Goal: Task Accomplishment & Management: Complete application form

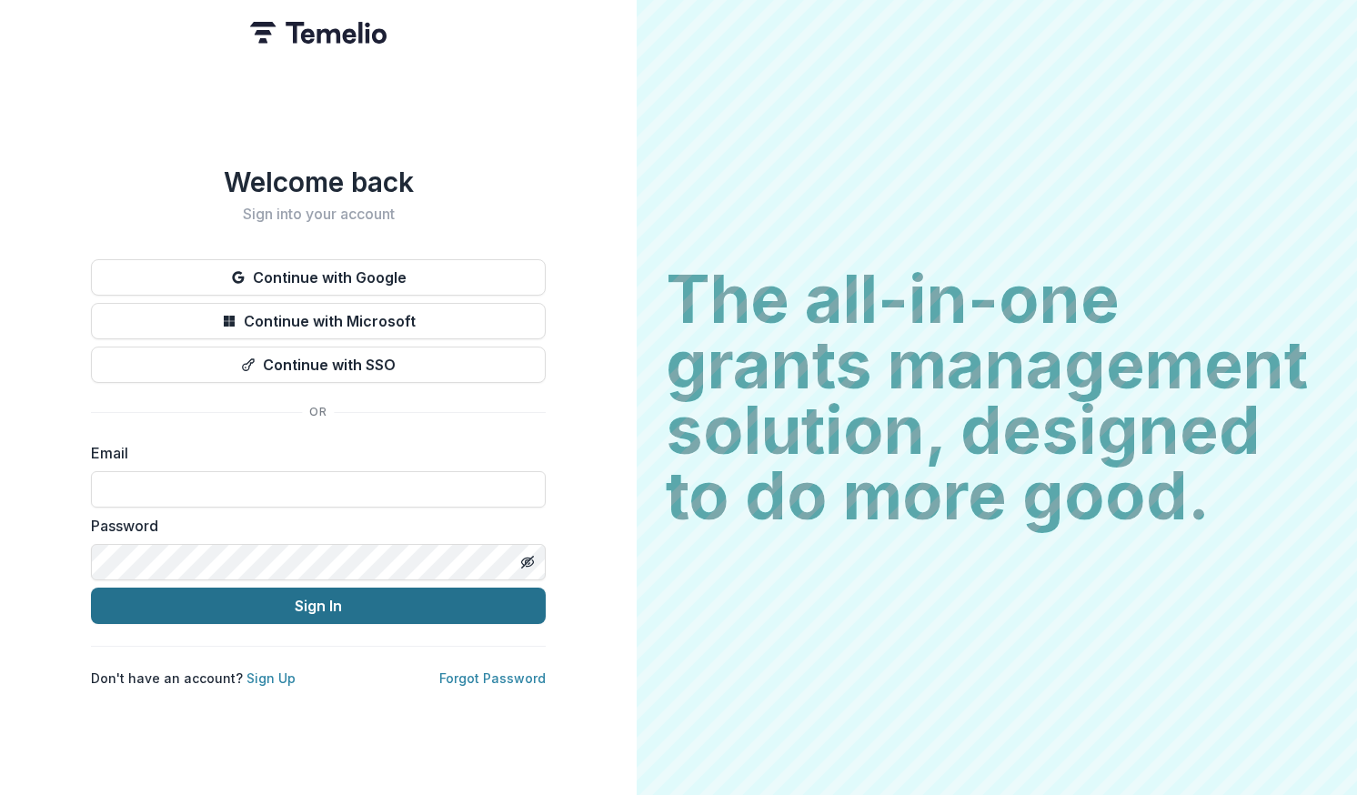
type input "**********"
click at [321, 602] on button "Sign In" at bounding box center [318, 606] width 455 height 36
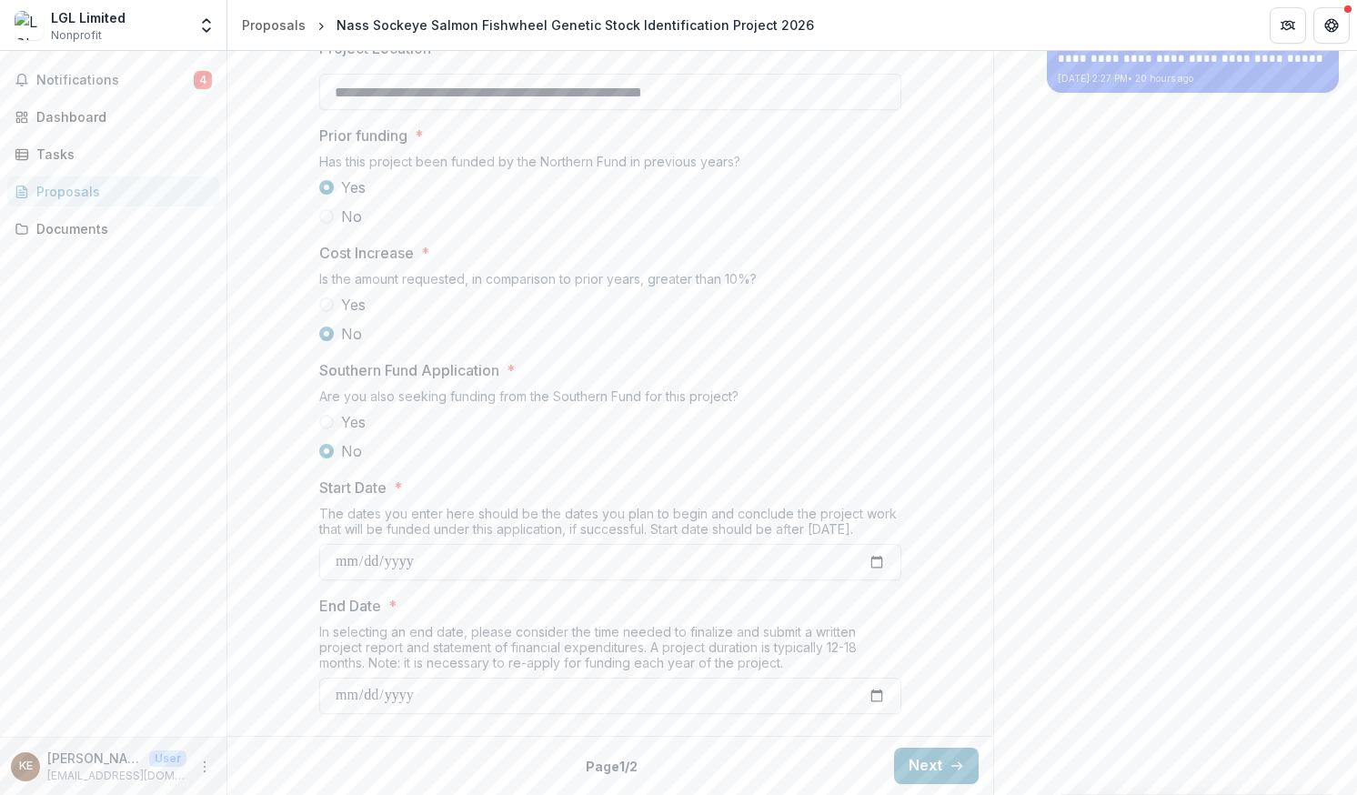
scroll to position [1994, 0]
click at [933, 770] on button "Next" at bounding box center [936, 766] width 85 height 36
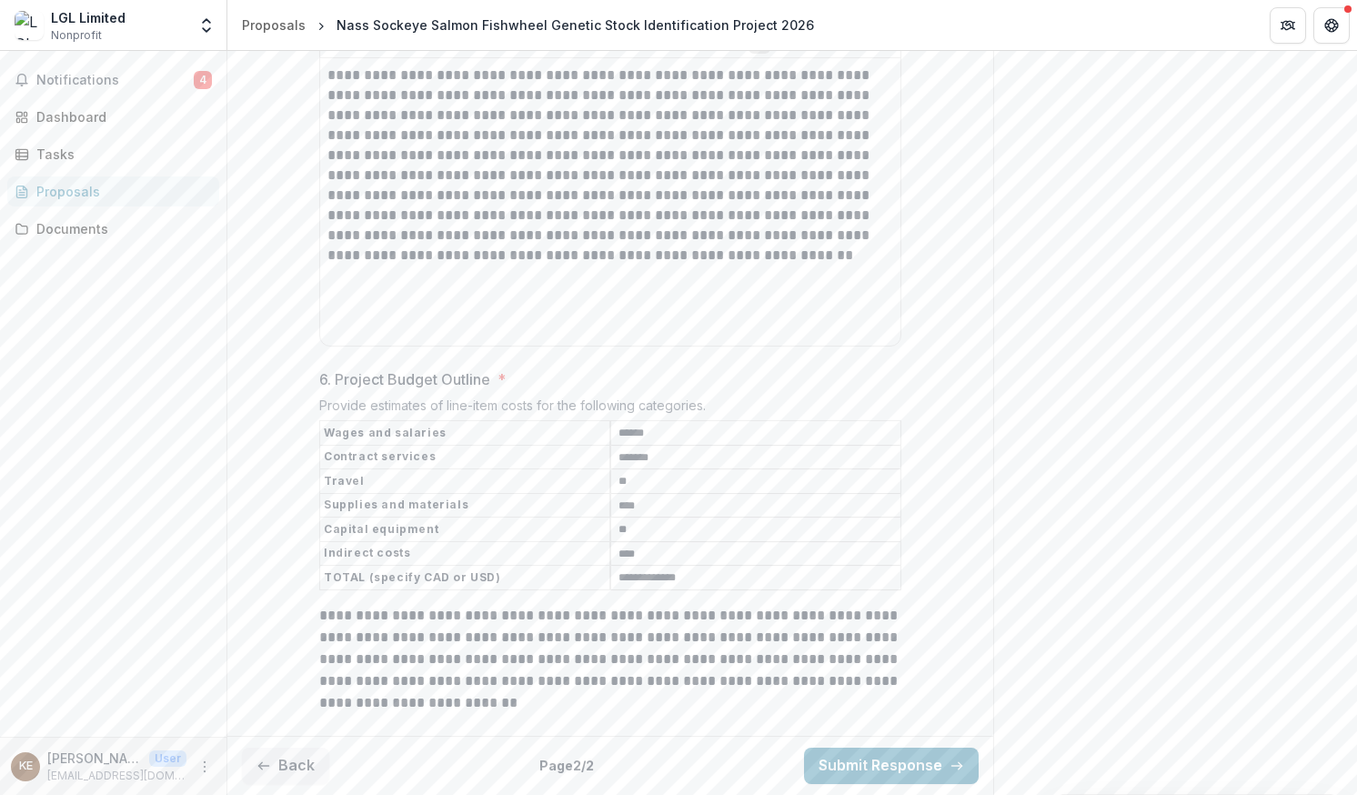
scroll to position [2262, 0]
click at [876, 767] on button "Submit Response" at bounding box center [891, 766] width 175 height 36
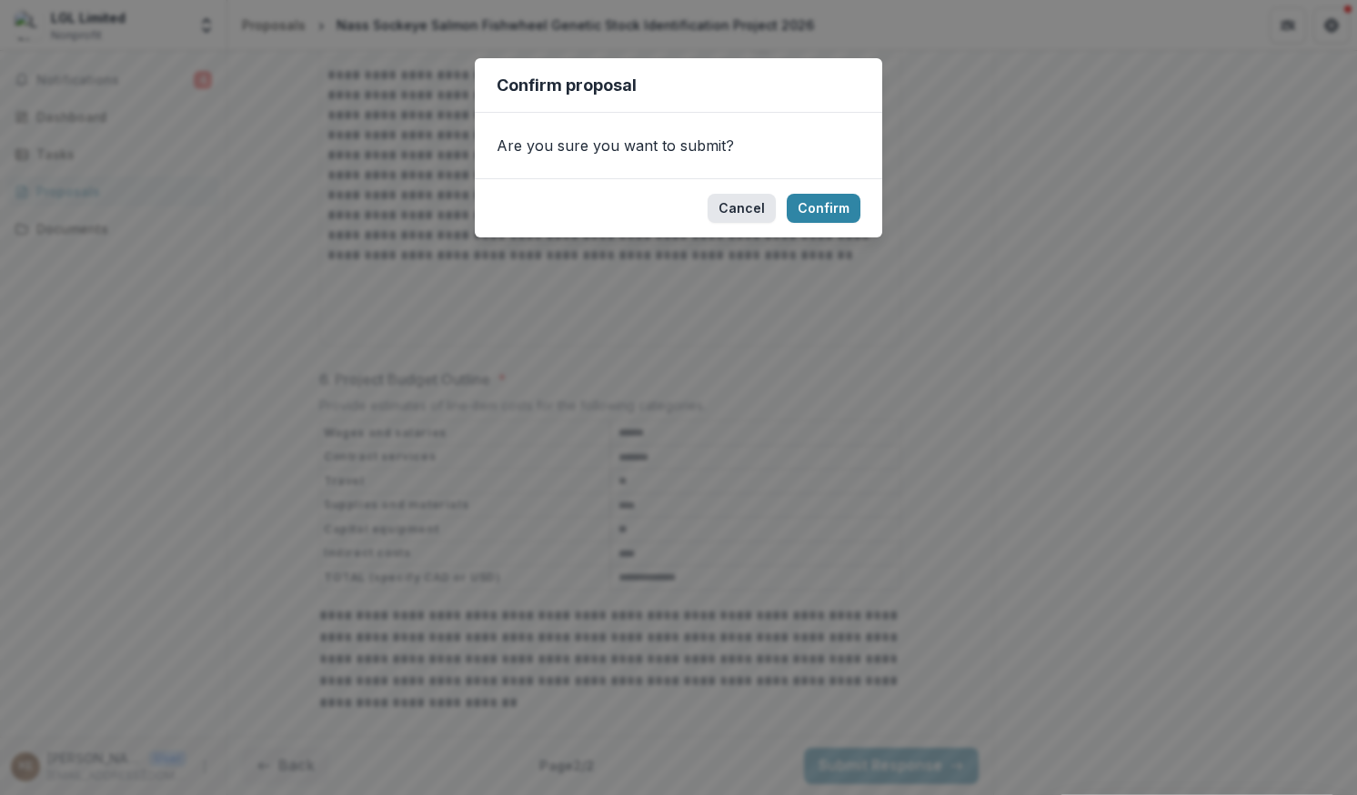
click at [749, 210] on button "Cancel" at bounding box center [742, 208] width 68 height 29
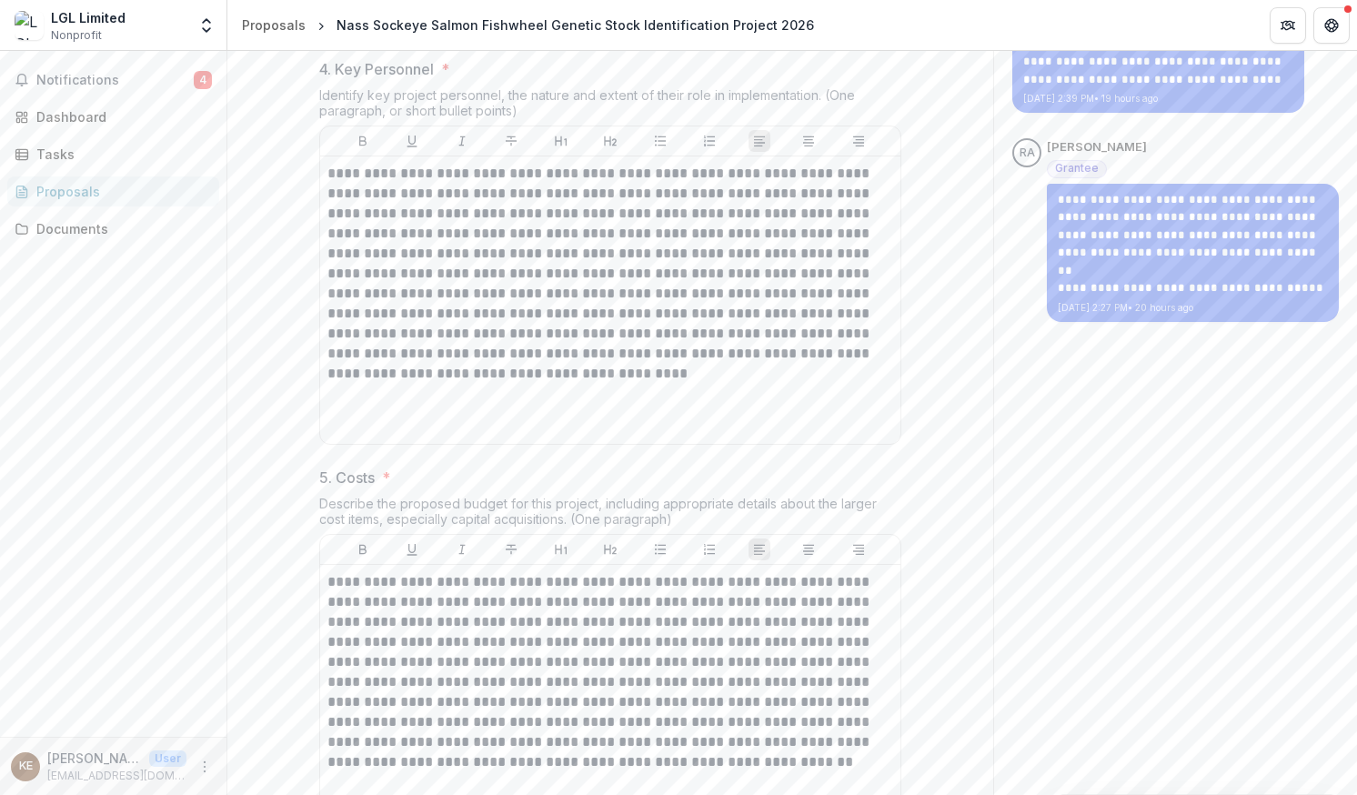
scroll to position [1647, 0]
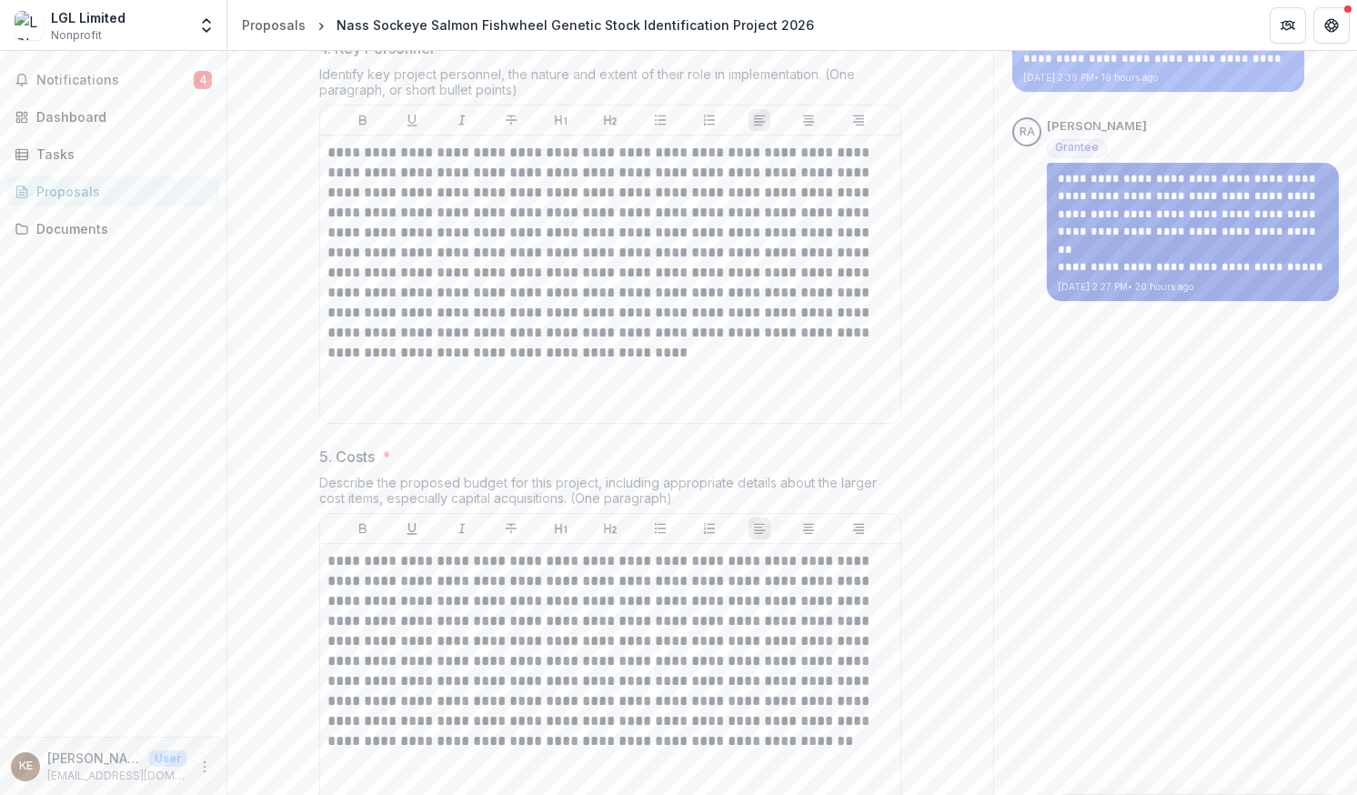
click at [1149, 234] on p "**********" at bounding box center [1193, 205] width 270 height 71
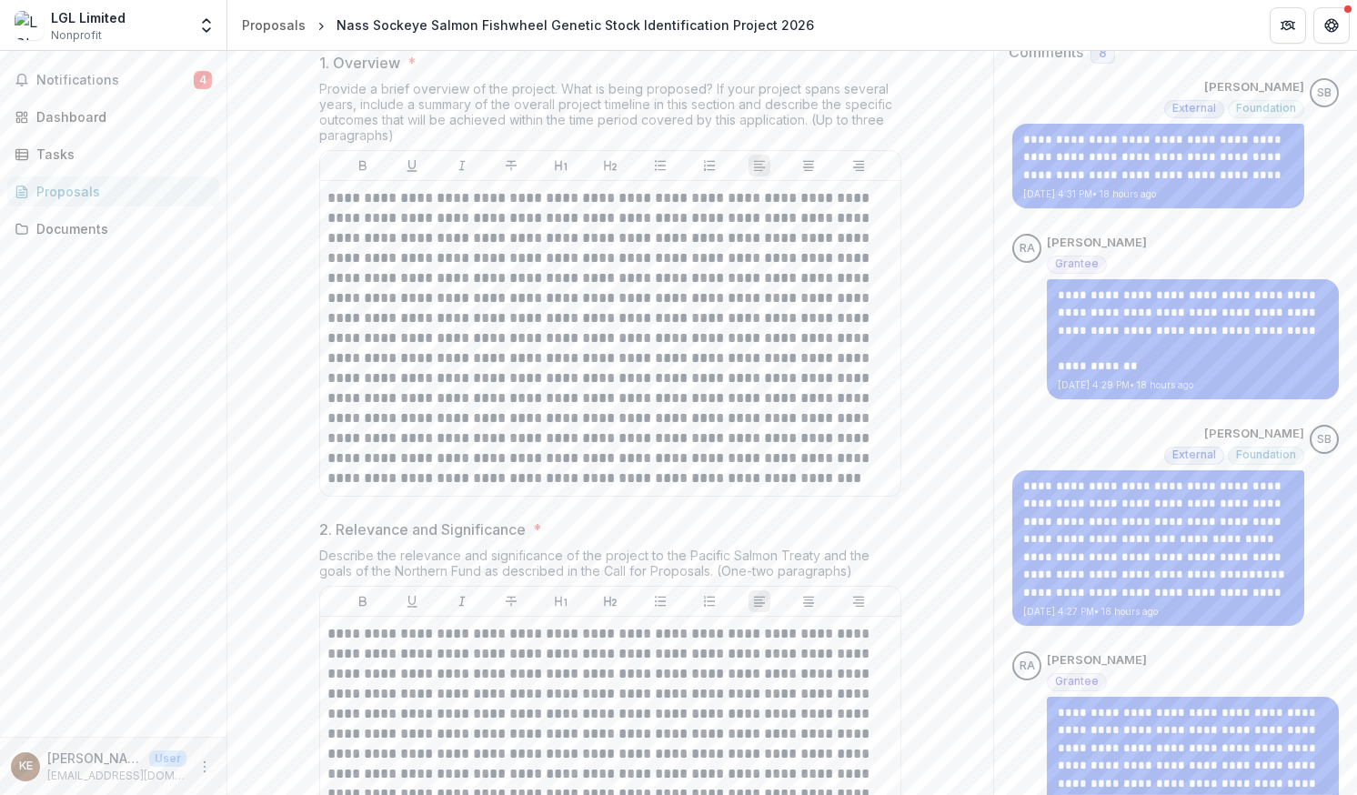
scroll to position [0, 0]
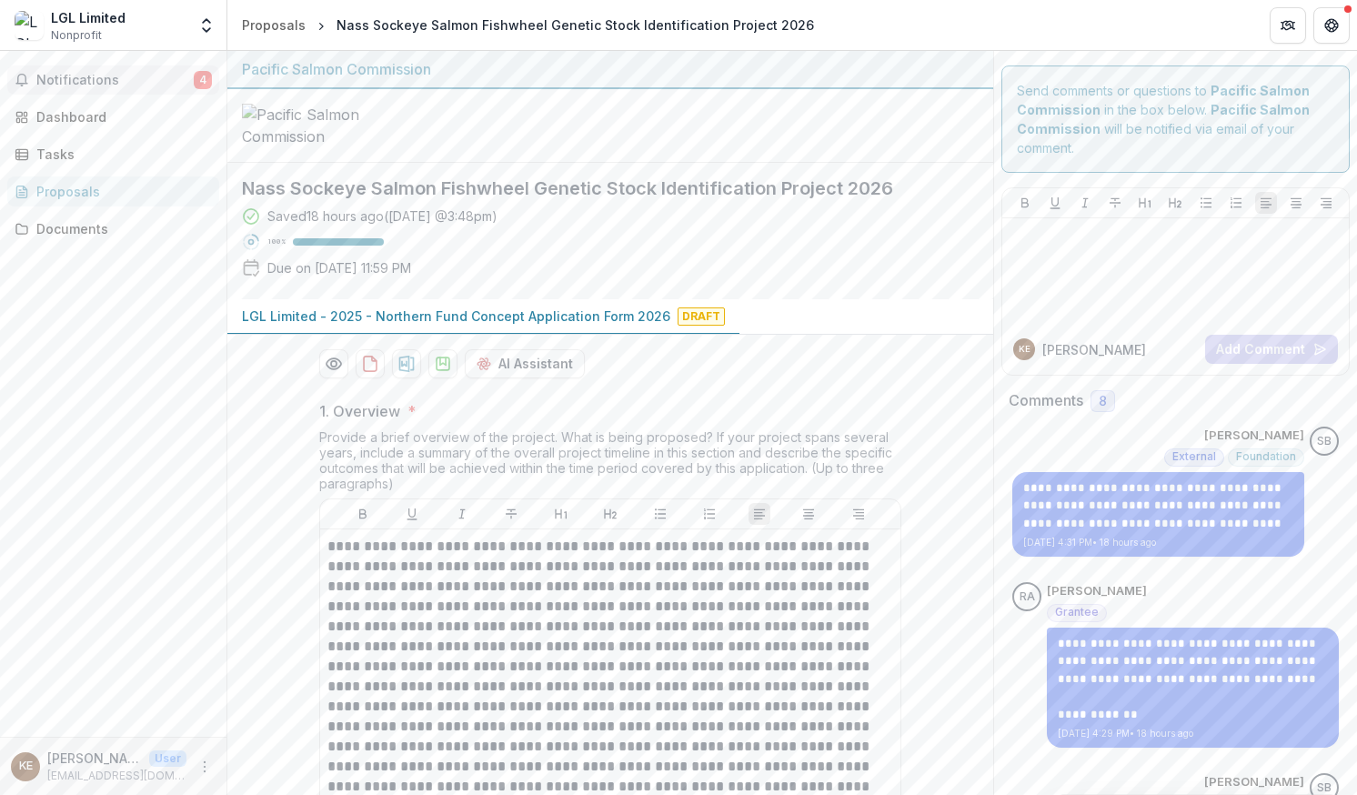
click at [66, 76] on span "Notifications" at bounding box center [114, 80] width 157 height 15
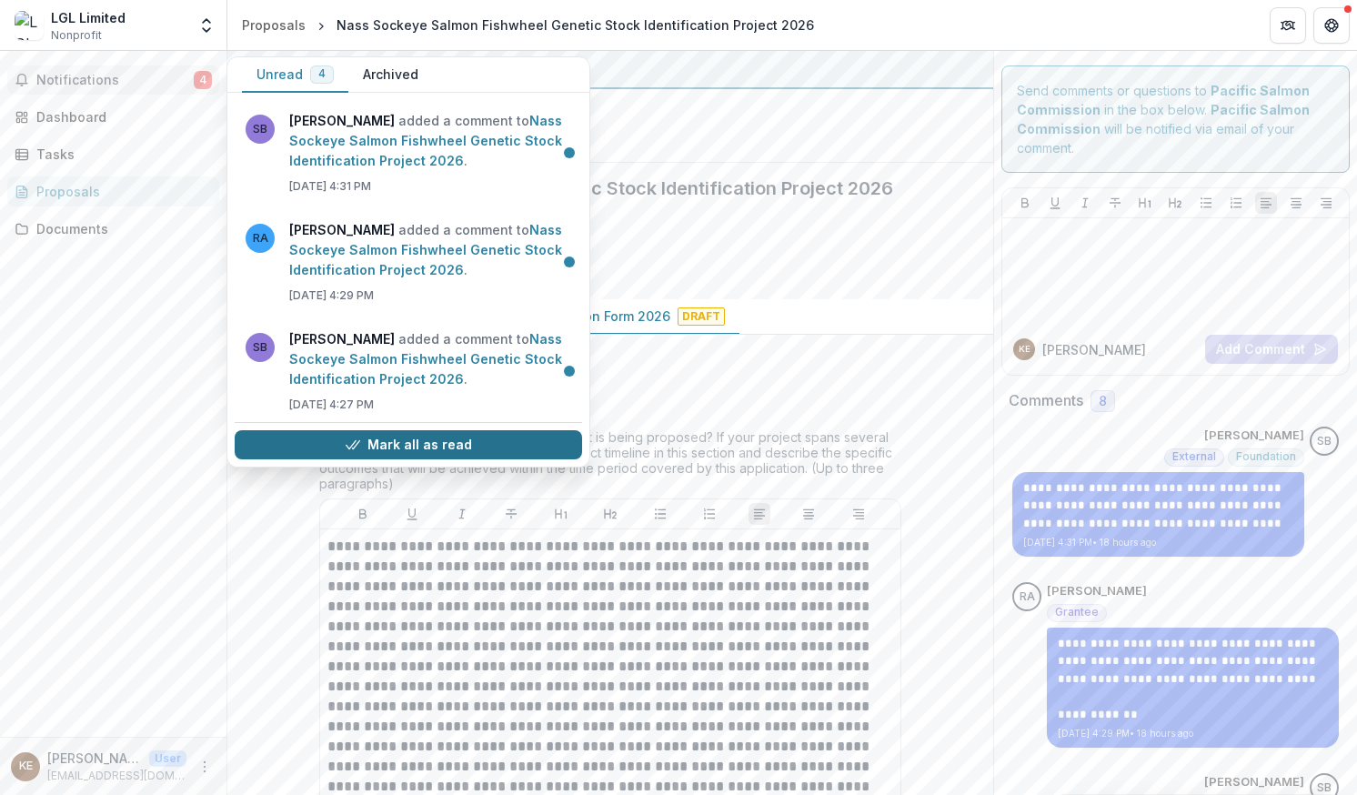
click at [370, 448] on button "Mark all as read" at bounding box center [409, 444] width 348 height 29
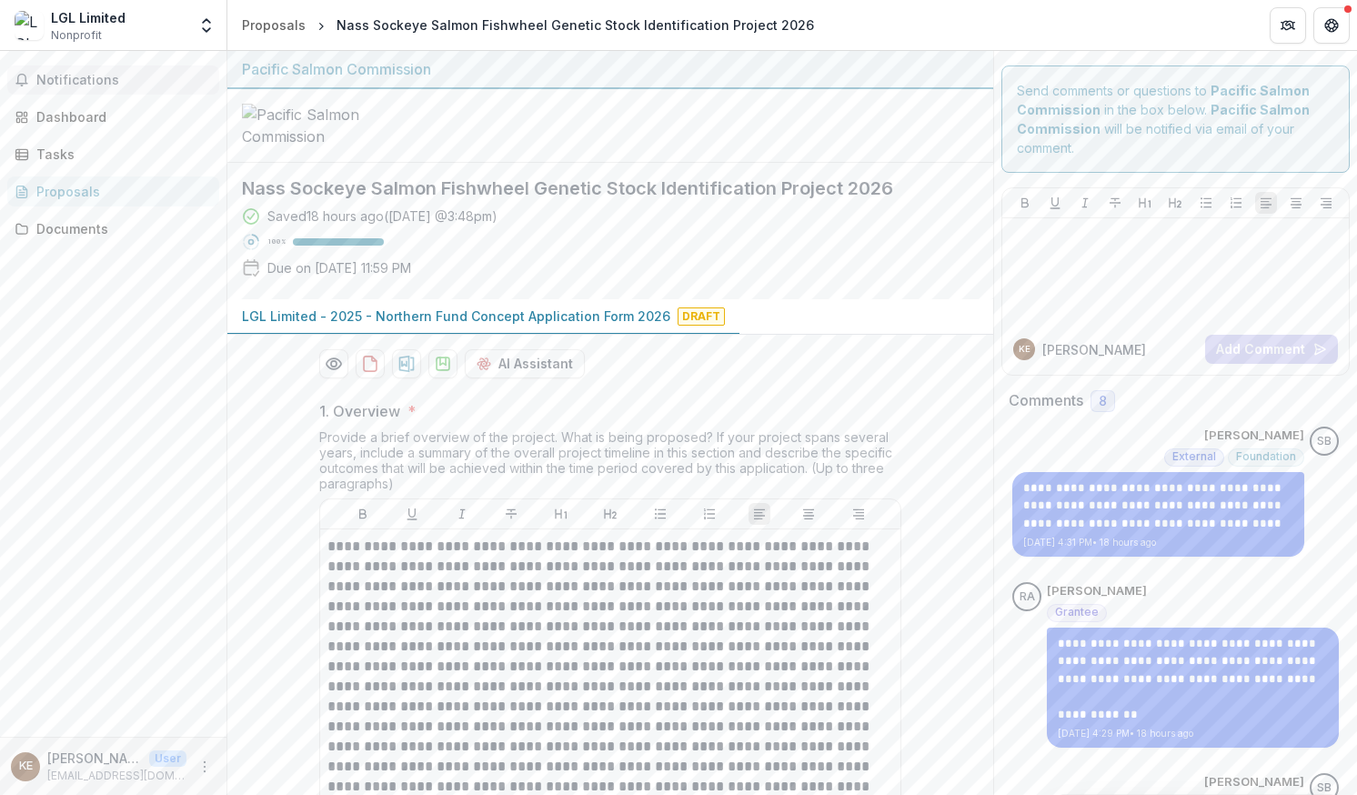
click at [79, 184] on div "Proposals" at bounding box center [120, 191] width 168 height 19
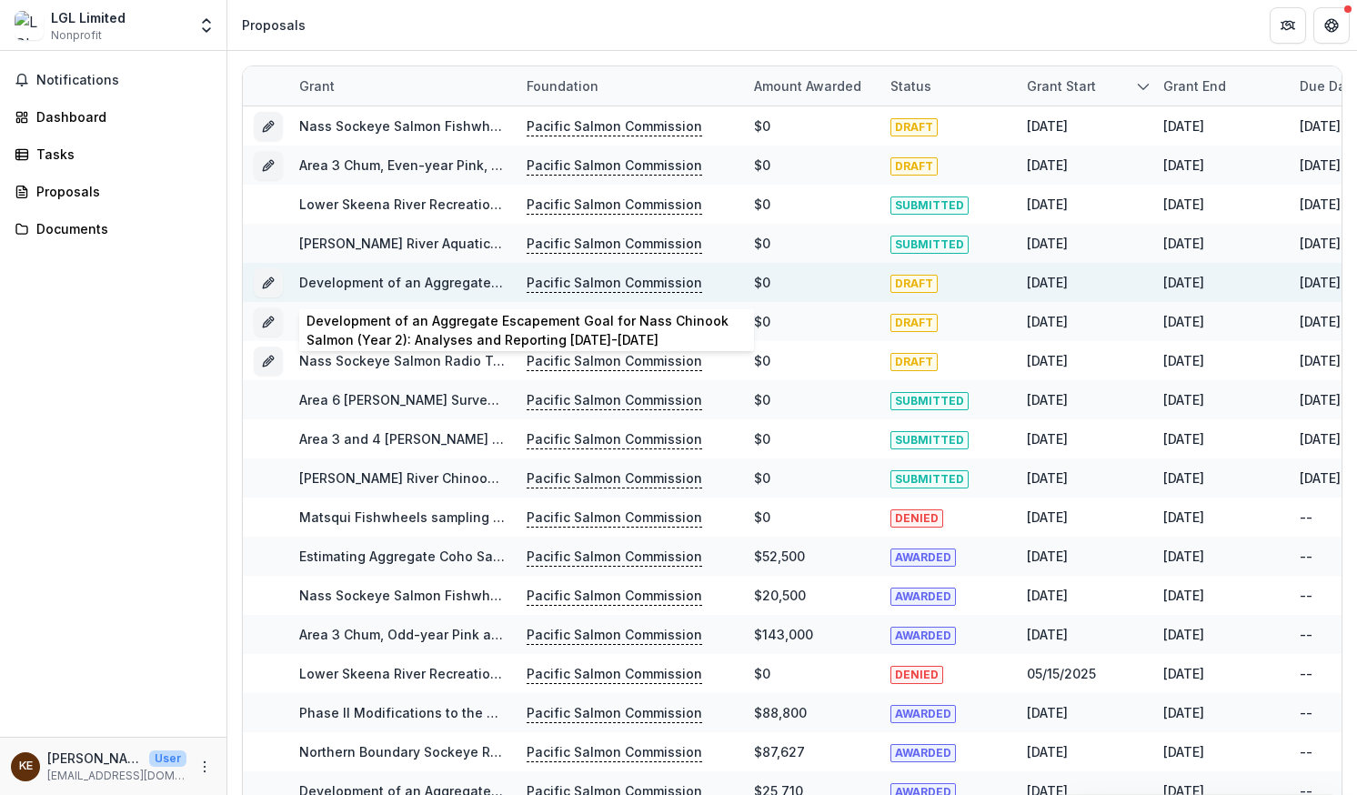
click at [393, 277] on link "Development of an Aggregate Escapement Goal for Nass Chinook Salmon (Year 2): A…" at bounding box center [688, 282] width 778 height 15
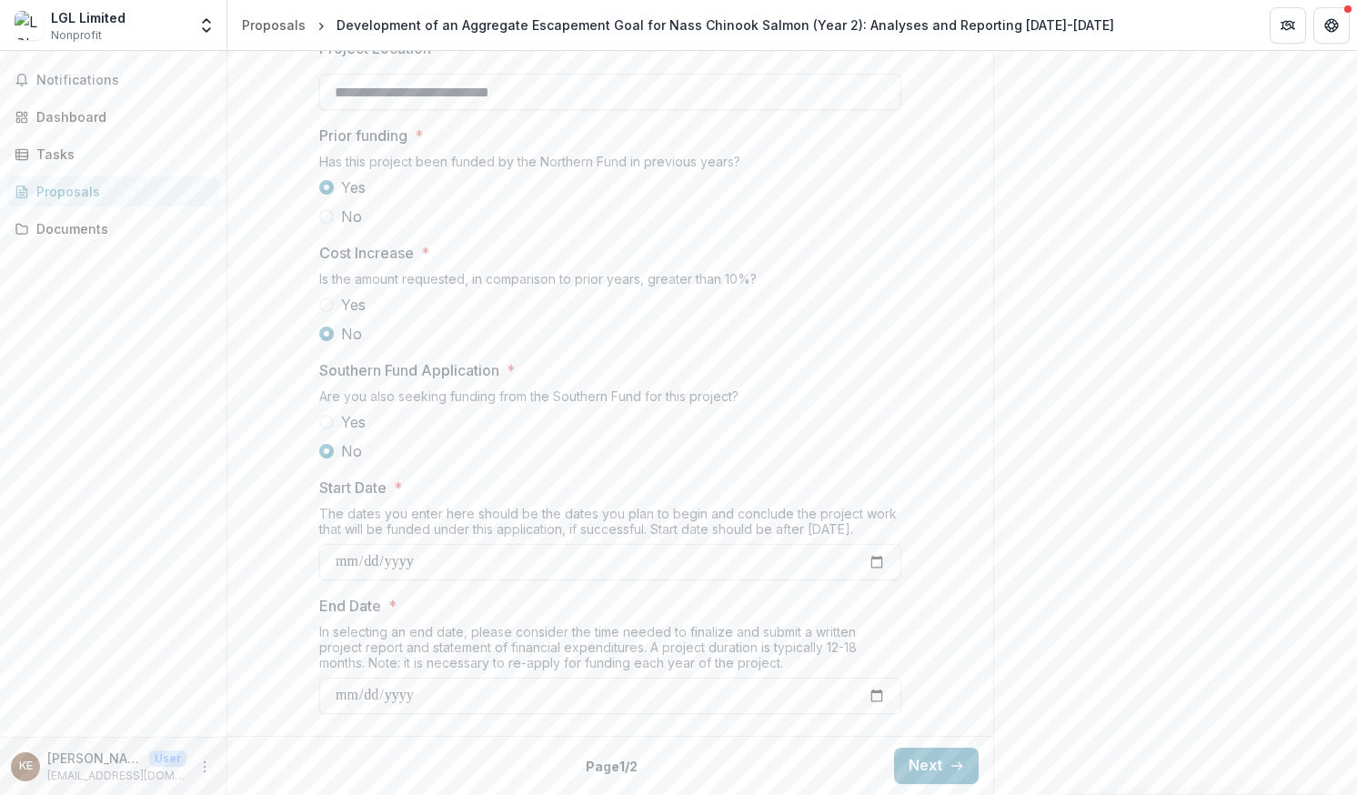
scroll to position [2016, 0]
click at [930, 766] on button "Next" at bounding box center [936, 766] width 85 height 36
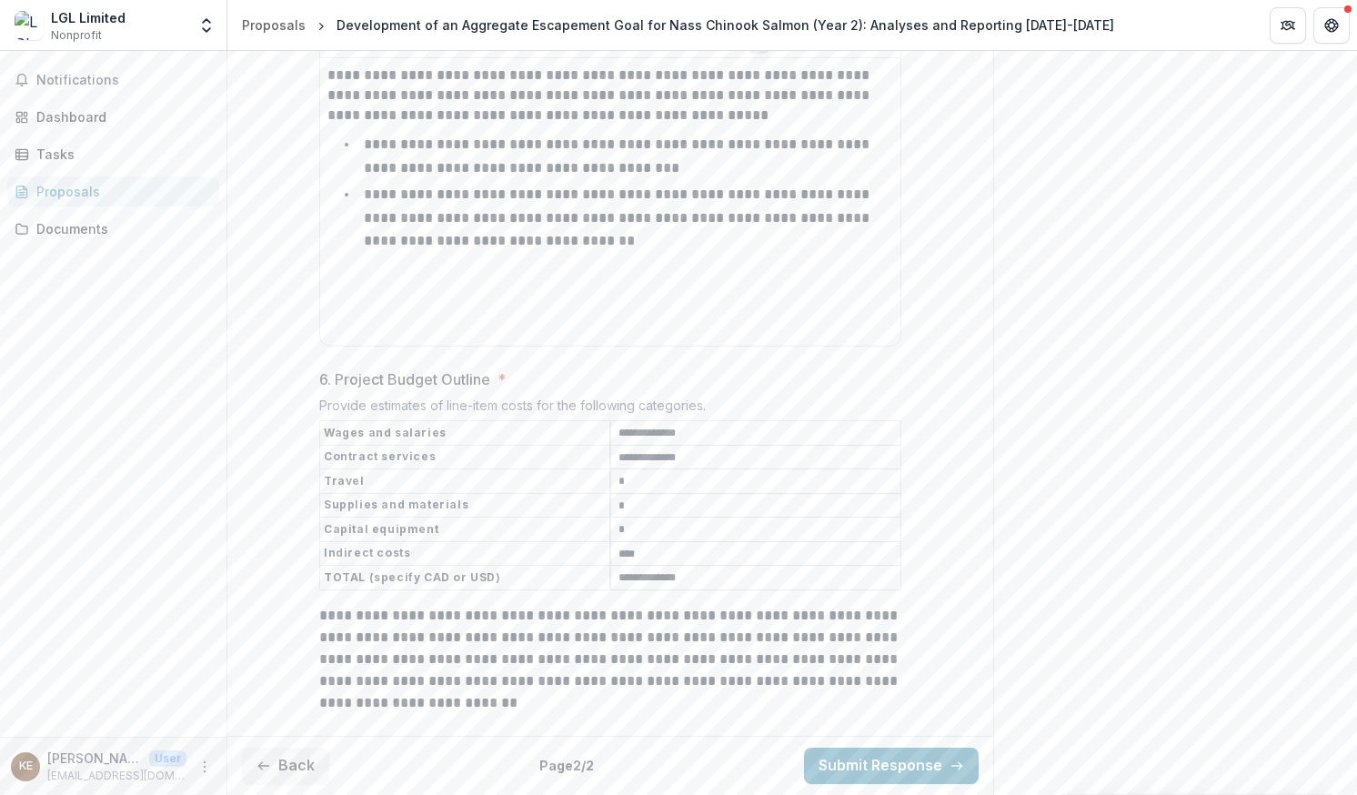
scroll to position [2611, 0]
